Goal: Information Seeking & Learning: Learn about a topic

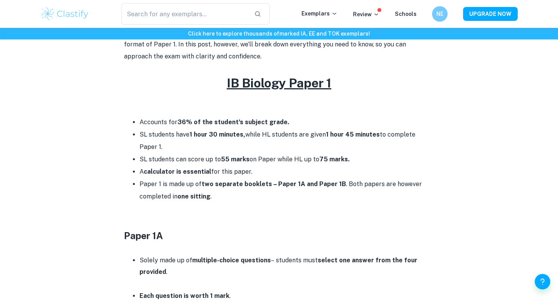
scroll to position [272, 0]
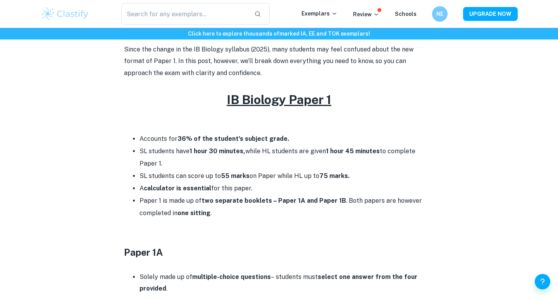
click at [163, 142] on li "Accounts for 36% of the student's subject grade." at bounding box center [286, 139] width 294 height 12
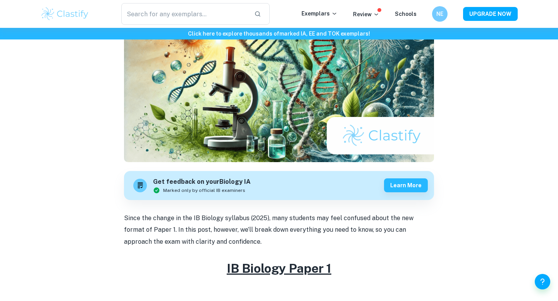
scroll to position [0, 0]
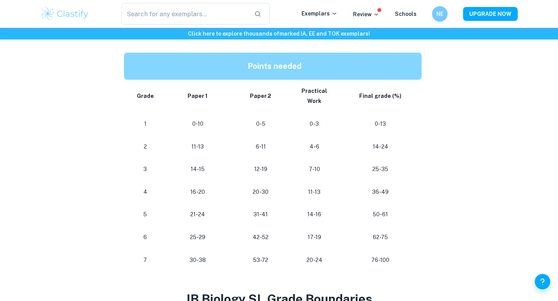
scroll to position [401, 0]
